Goal: Check status: Check status

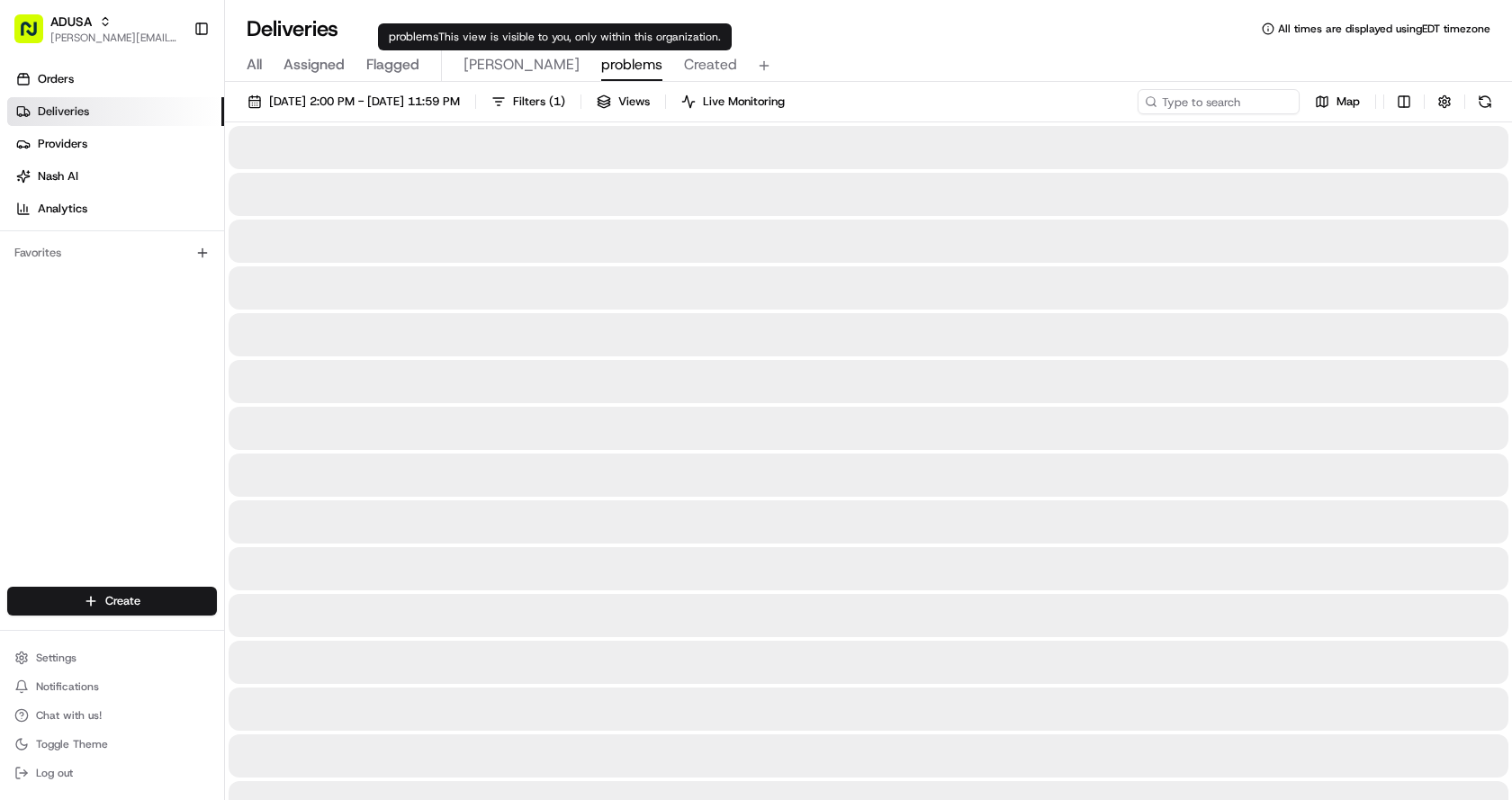
click at [601, 64] on span "problems" at bounding box center [631, 64] width 61 height 22
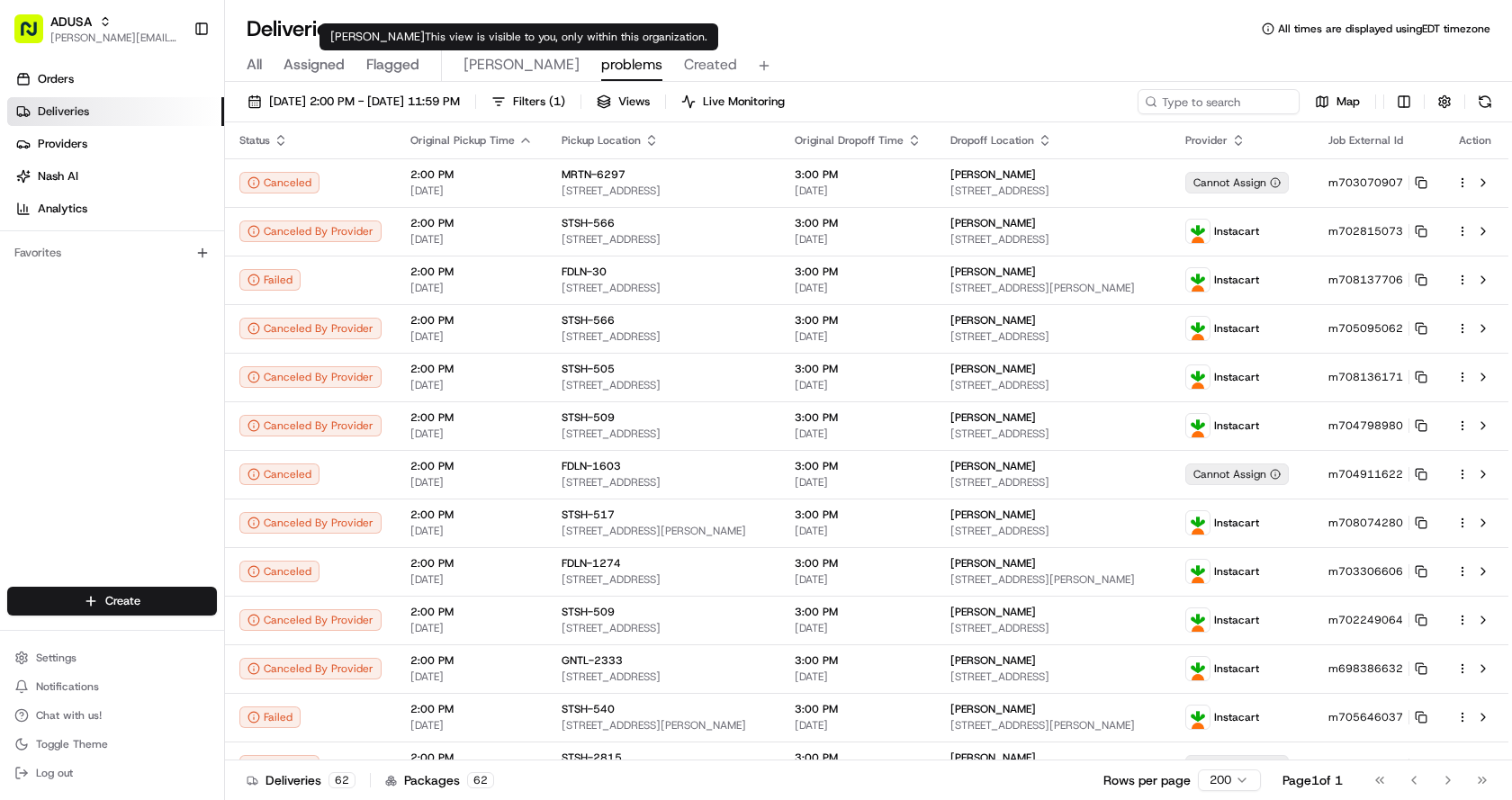
click at [457, 53] on div "All Assigned Flagged [PERSON_NAME] problems Created" at bounding box center [868, 66] width 1287 height 31
click at [468, 63] on span "[PERSON_NAME]" at bounding box center [521, 64] width 116 height 22
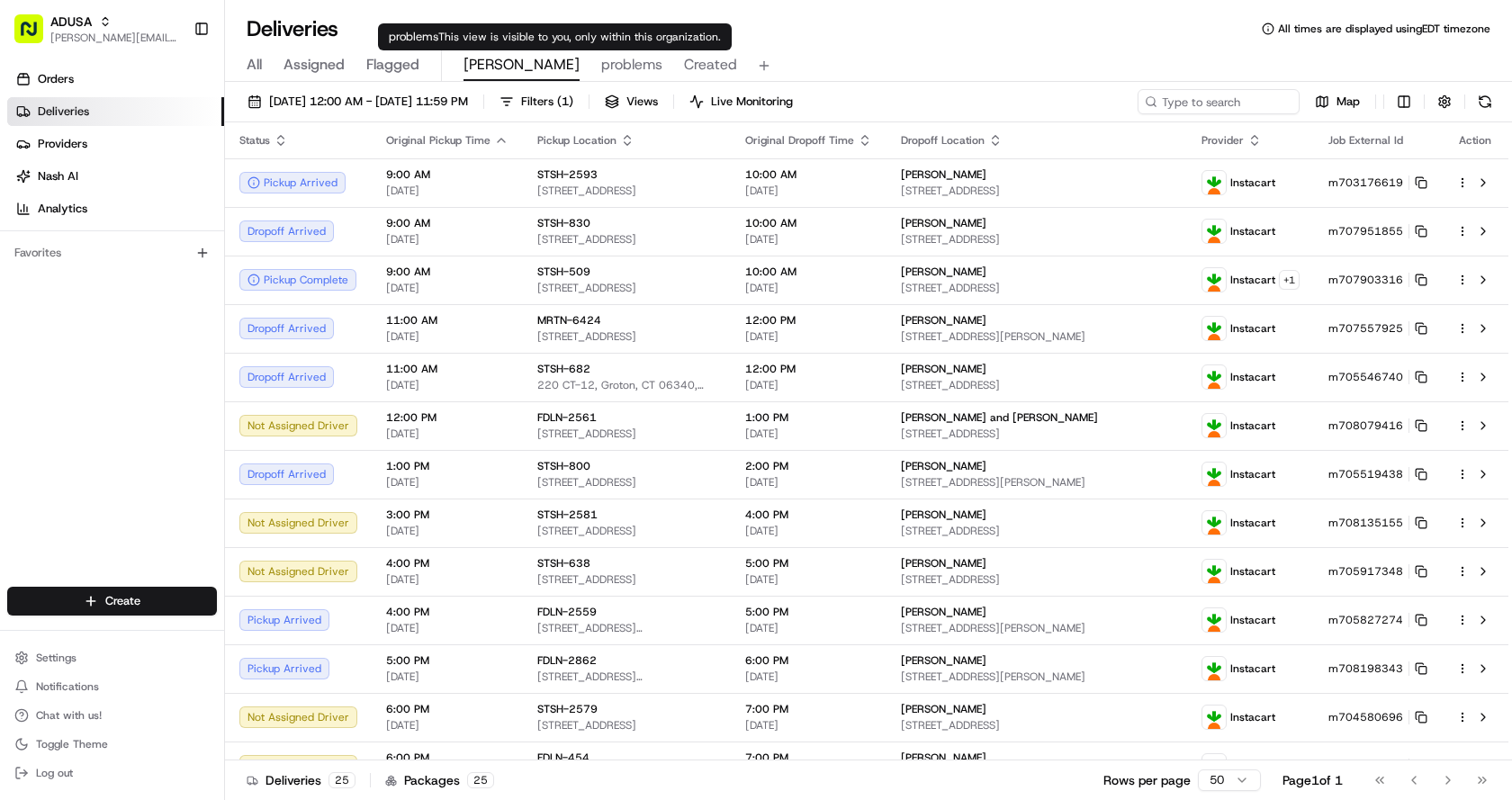
click at [601, 72] on span "problems" at bounding box center [631, 64] width 61 height 22
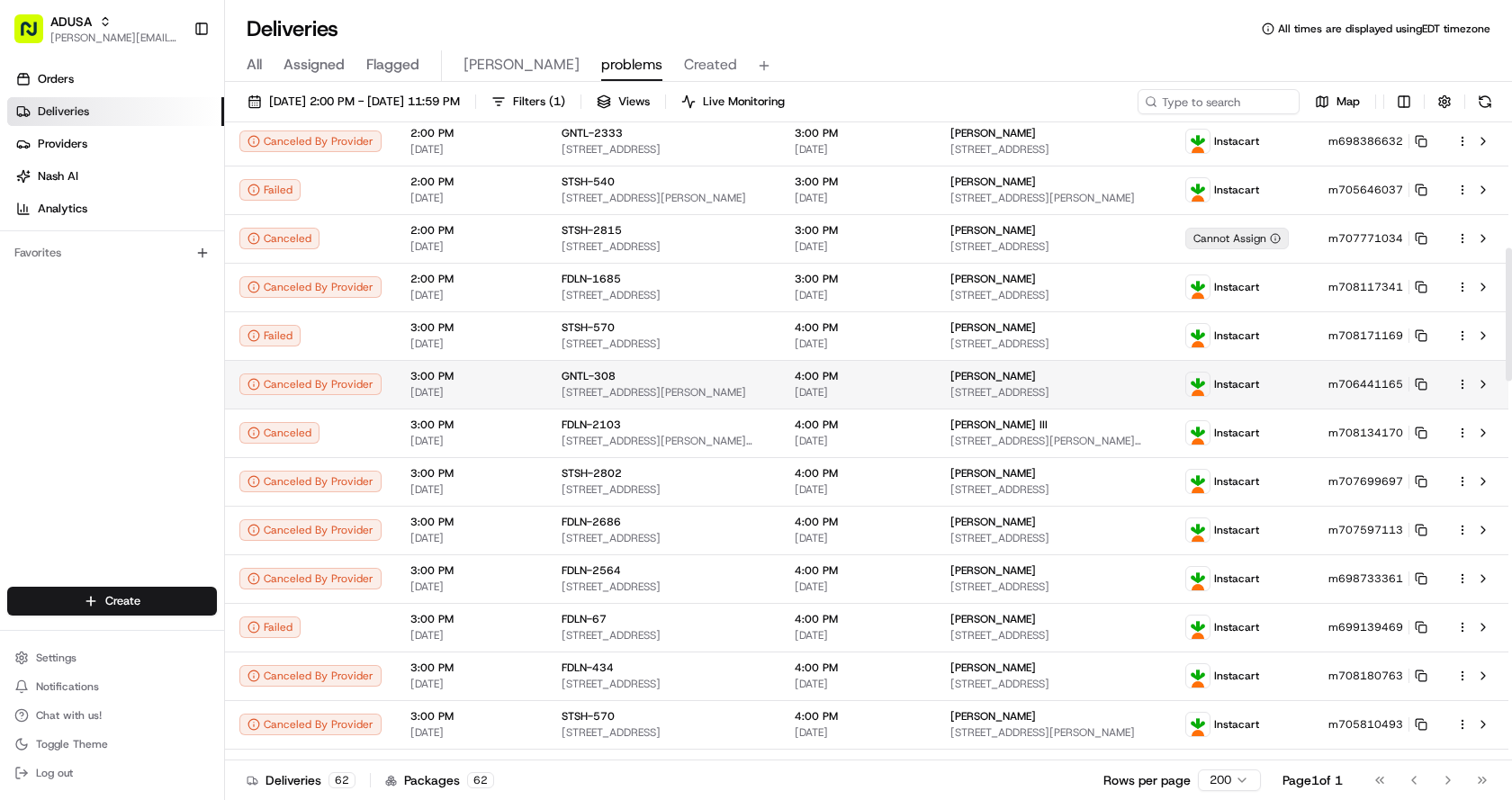
scroll to position [523, 0]
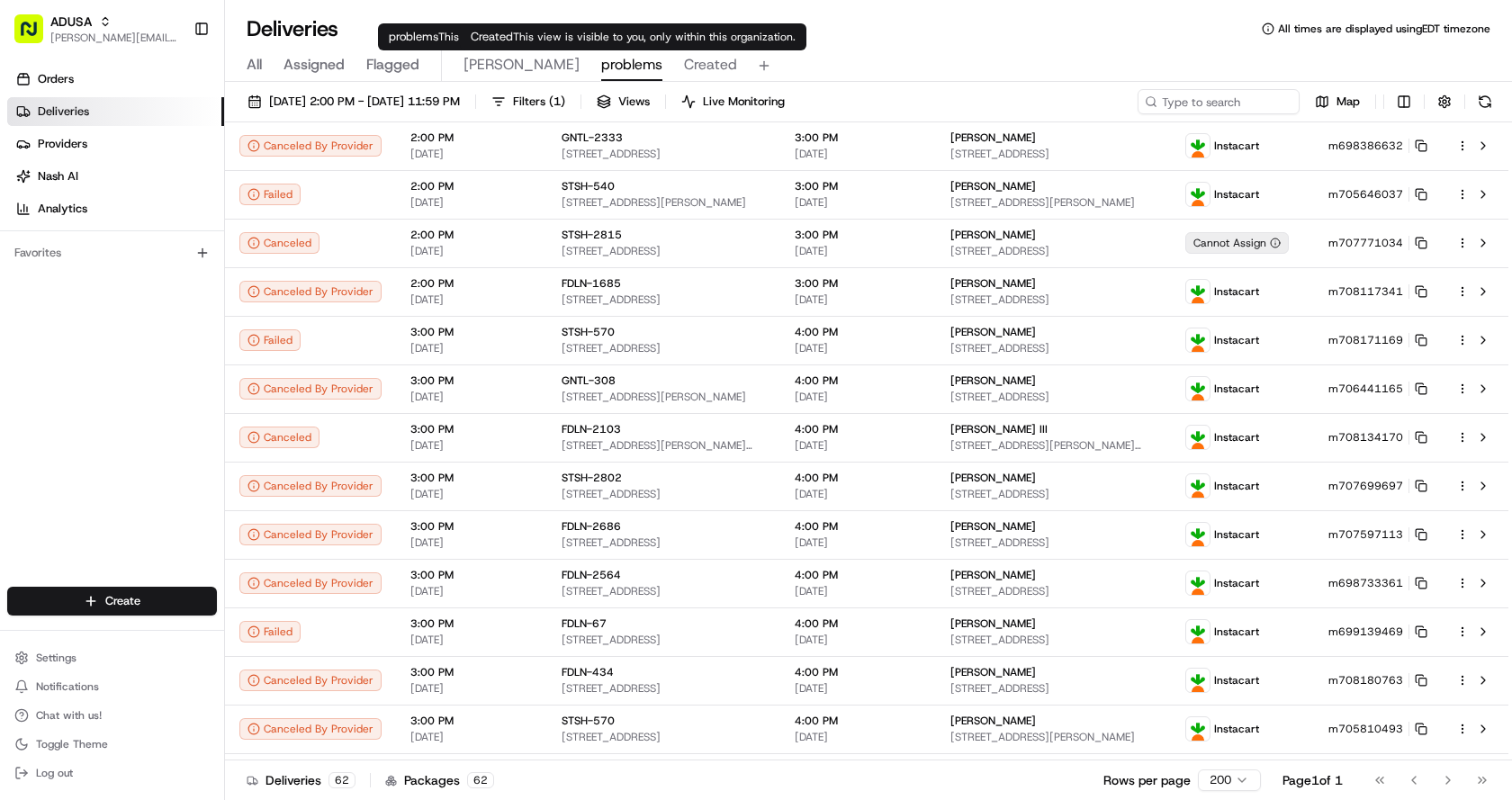
click at [684, 62] on span "Created" at bounding box center [710, 64] width 53 height 22
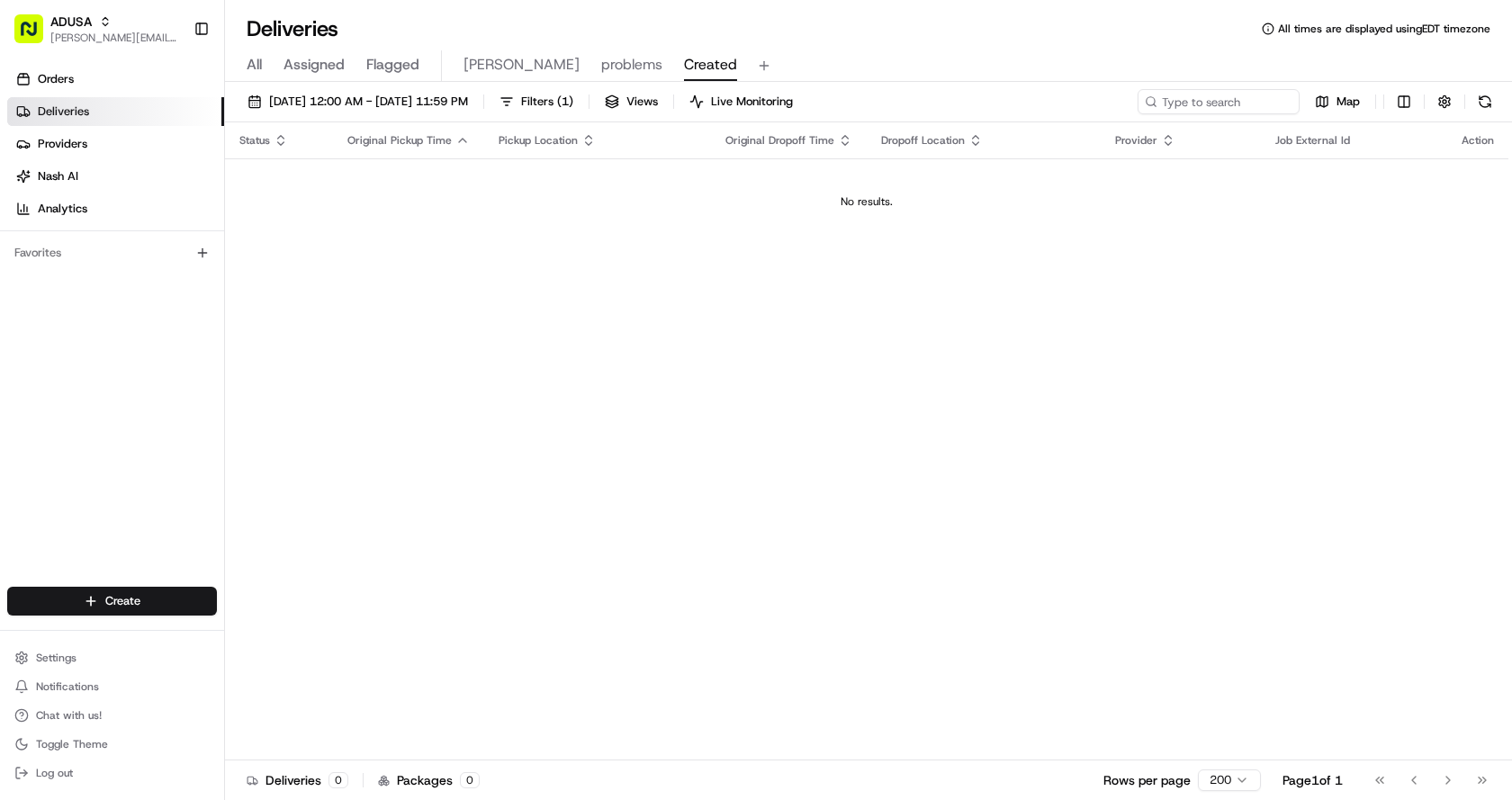
click at [452, 64] on div "All Assigned Flagged [PERSON_NAME] problems Created" at bounding box center [868, 66] width 1287 height 31
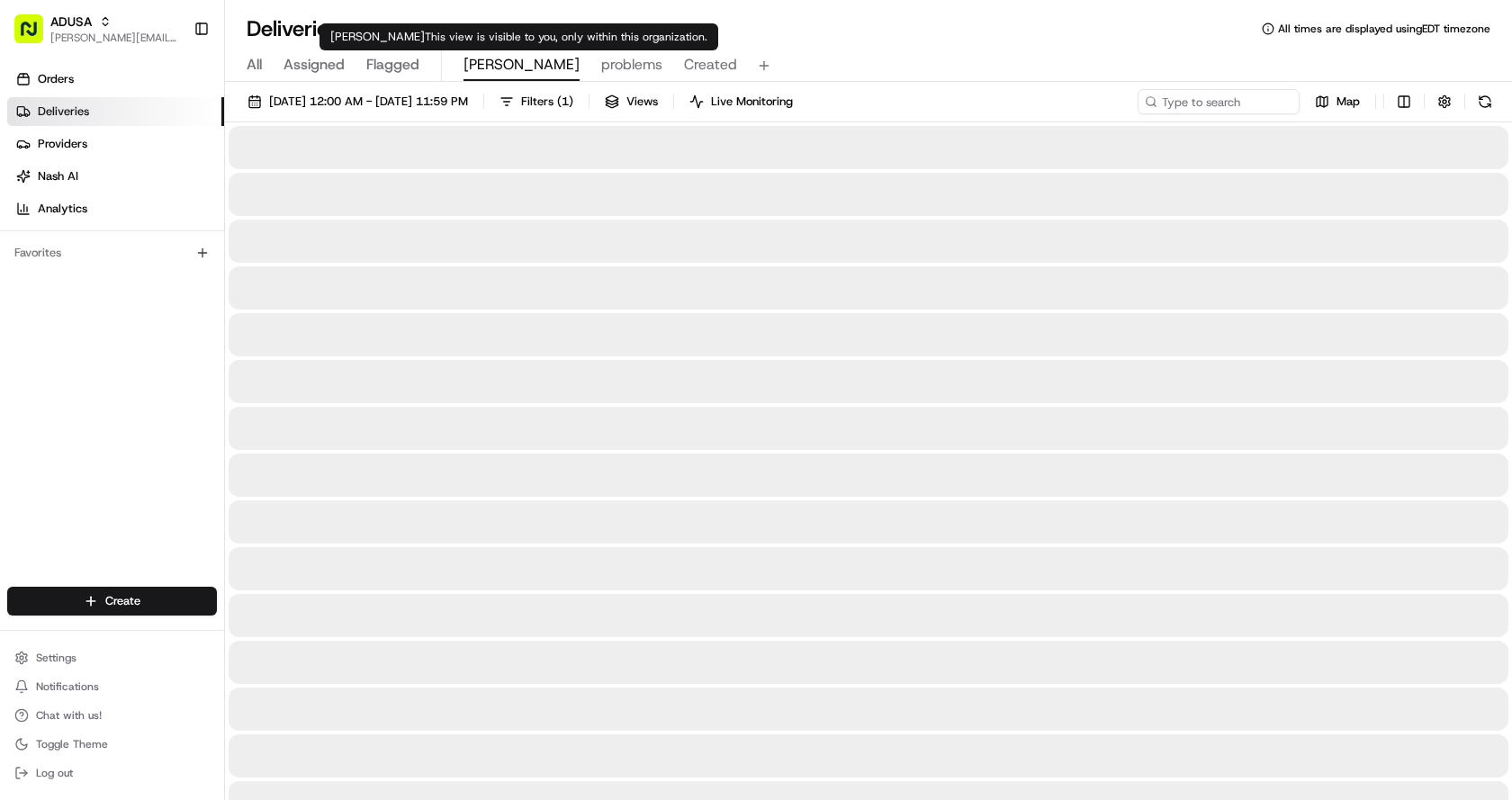
click at [495, 64] on span "[PERSON_NAME]" at bounding box center [521, 64] width 116 height 22
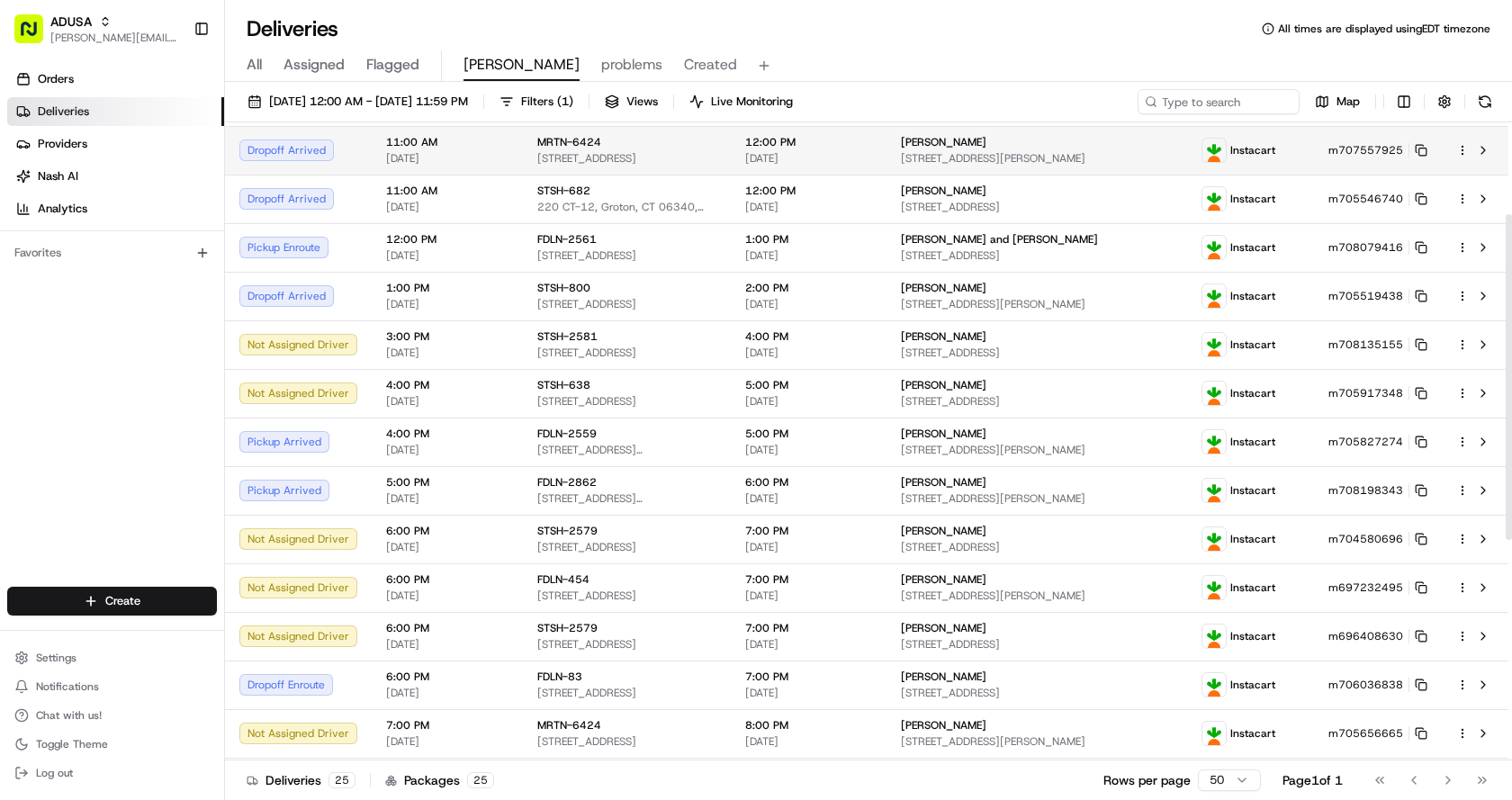
scroll to position [180, 0]
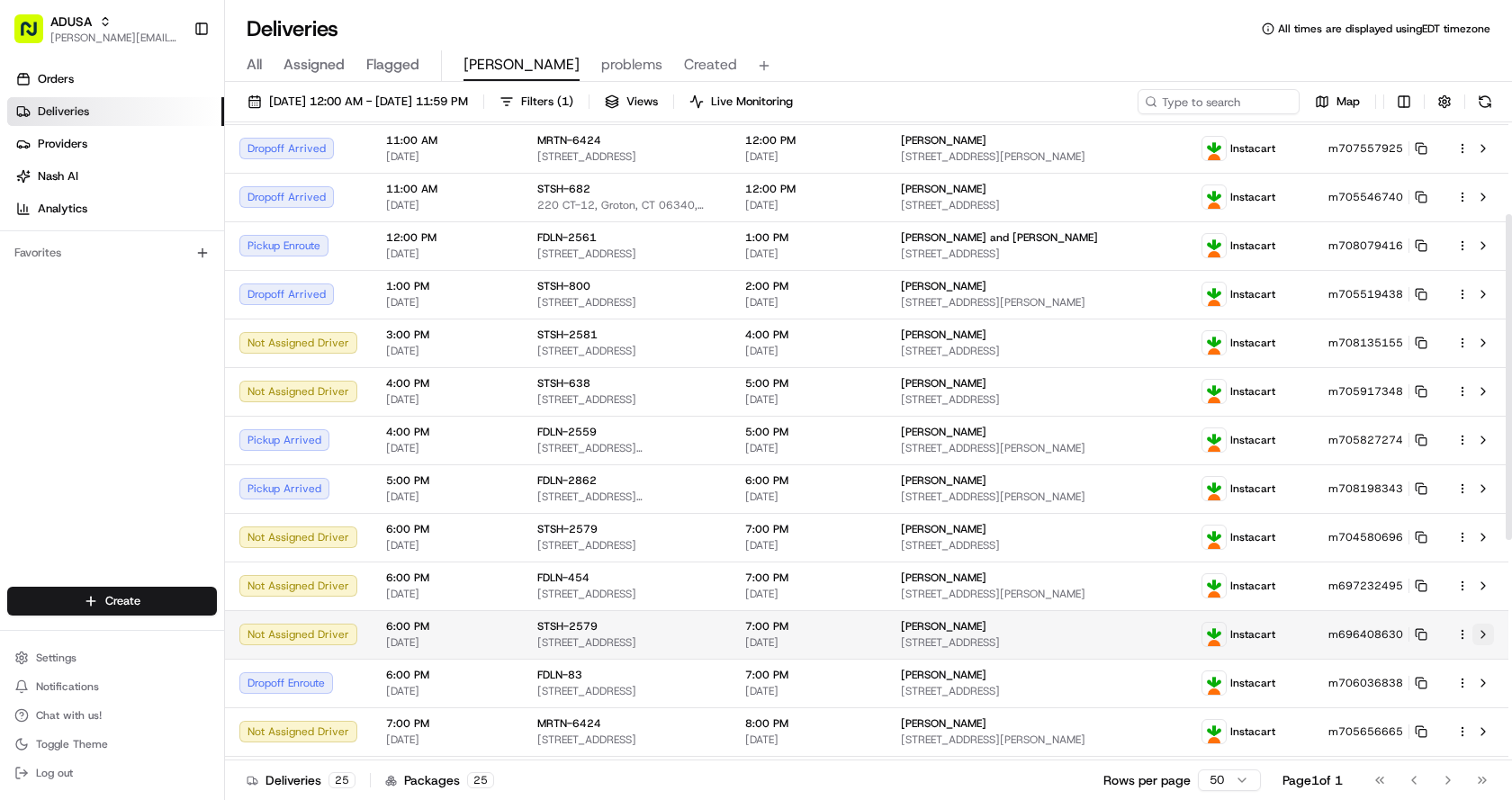
click at [1483, 635] on button at bounding box center [1483, 634] width 22 height 22
